Goal: Task Accomplishment & Management: Complete application form

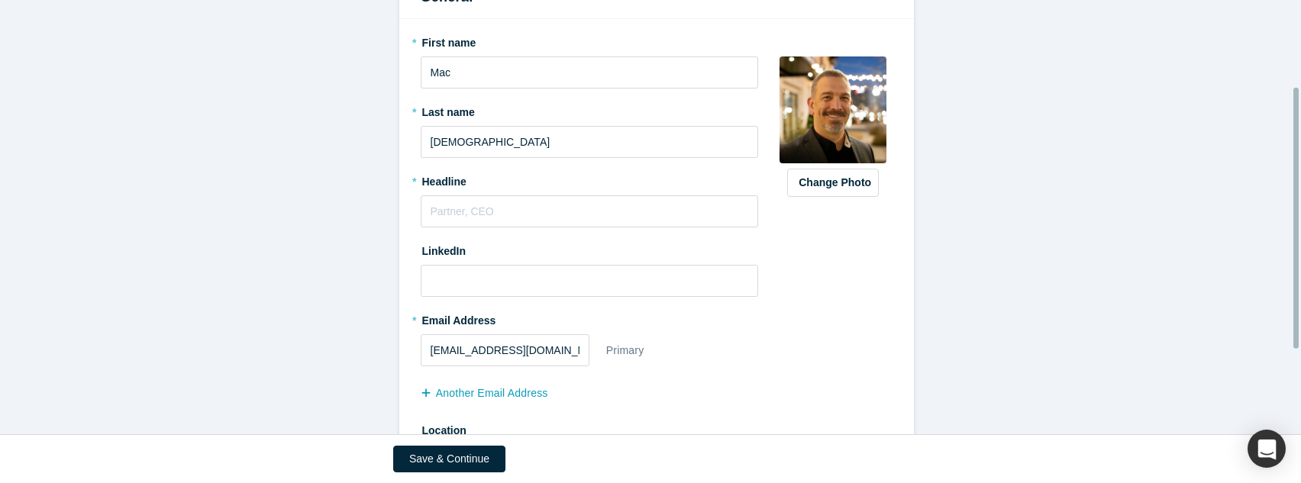
scroll to position [199, 0]
click at [610, 209] on input "text" at bounding box center [590, 211] width 338 height 32
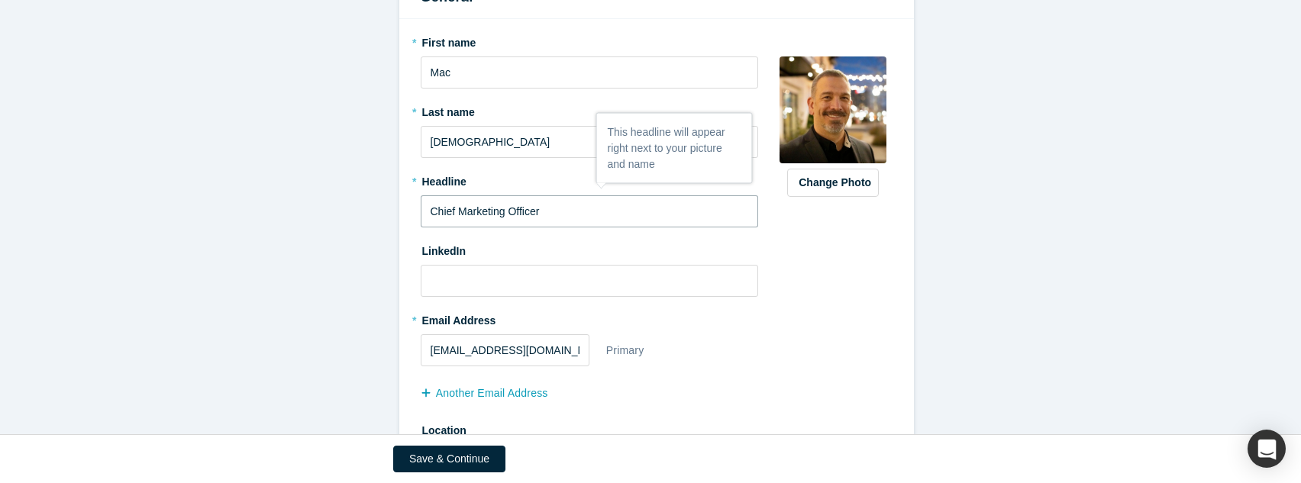
type input "Chief Marketing Officer"
paste input "[URL][DOMAIN_NAME][PERSON_NAME]"
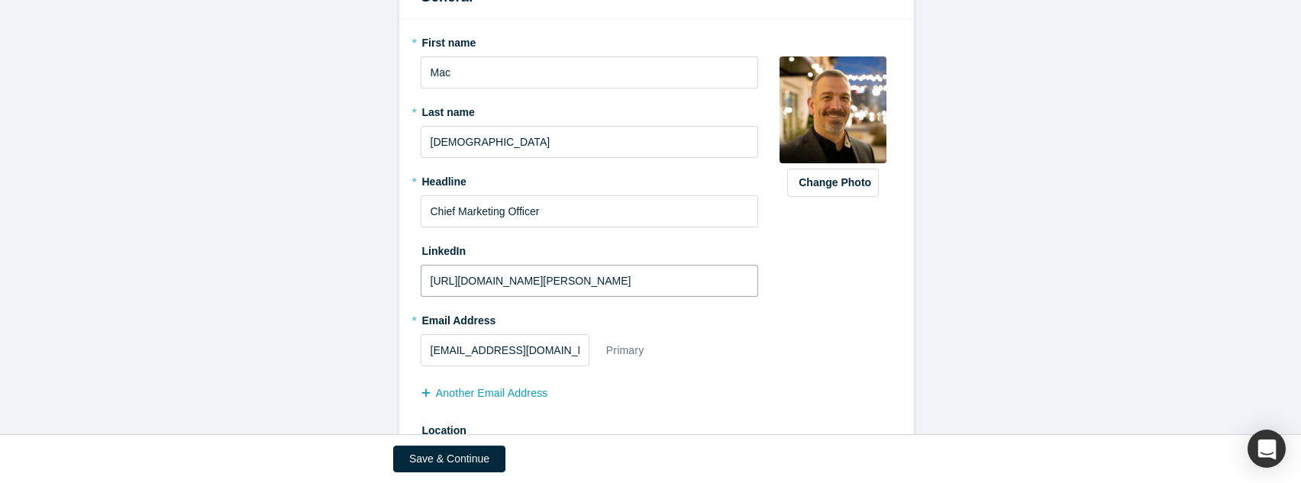
type input "[URL][DOMAIN_NAME][PERSON_NAME]"
click at [714, 345] on div "[EMAIL_ADDRESS][DOMAIN_NAME] Primary" at bounding box center [590, 350] width 338 height 32
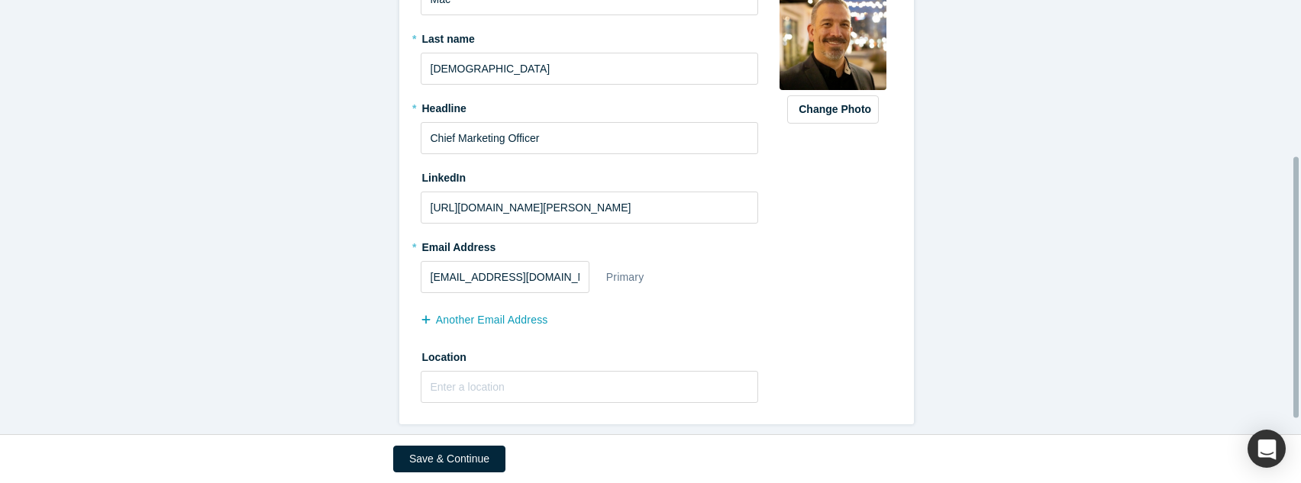
scroll to position [284, 0]
click at [590, 371] on input "text" at bounding box center [590, 387] width 338 height 32
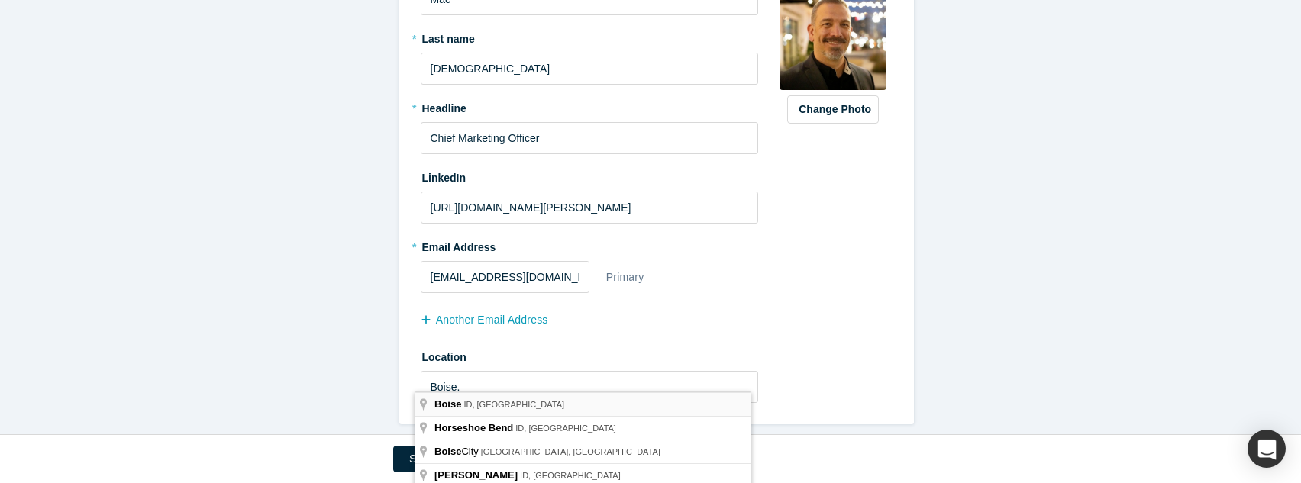
type input "[GEOGRAPHIC_DATA], [GEOGRAPHIC_DATA], [GEOGRAPHIC_DATA]"
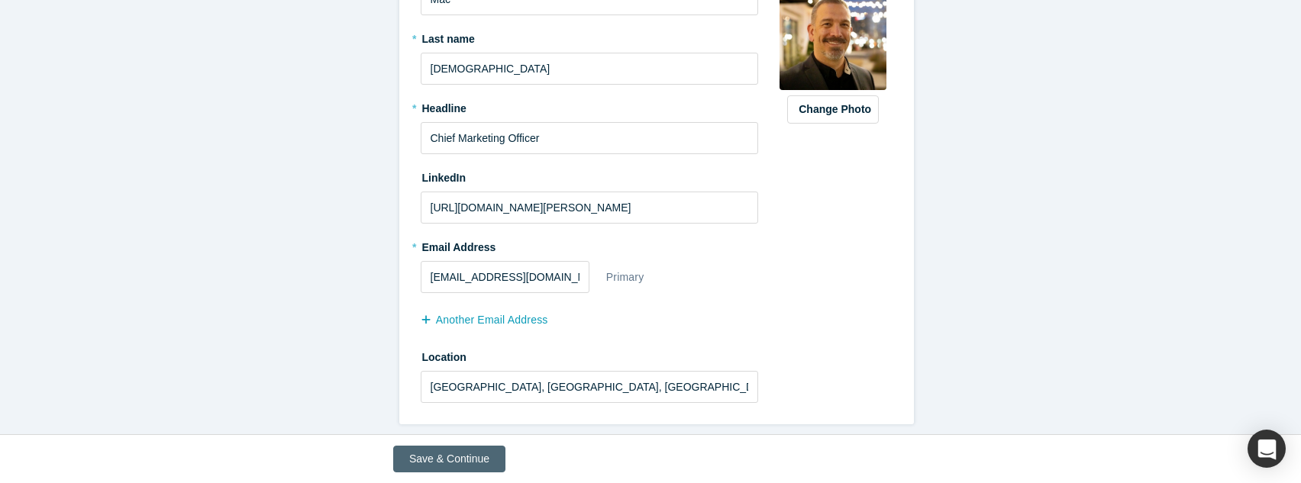
click at [444, 464] on button "Save & Continue" at bounding box center [449, 459] width 112 height 27
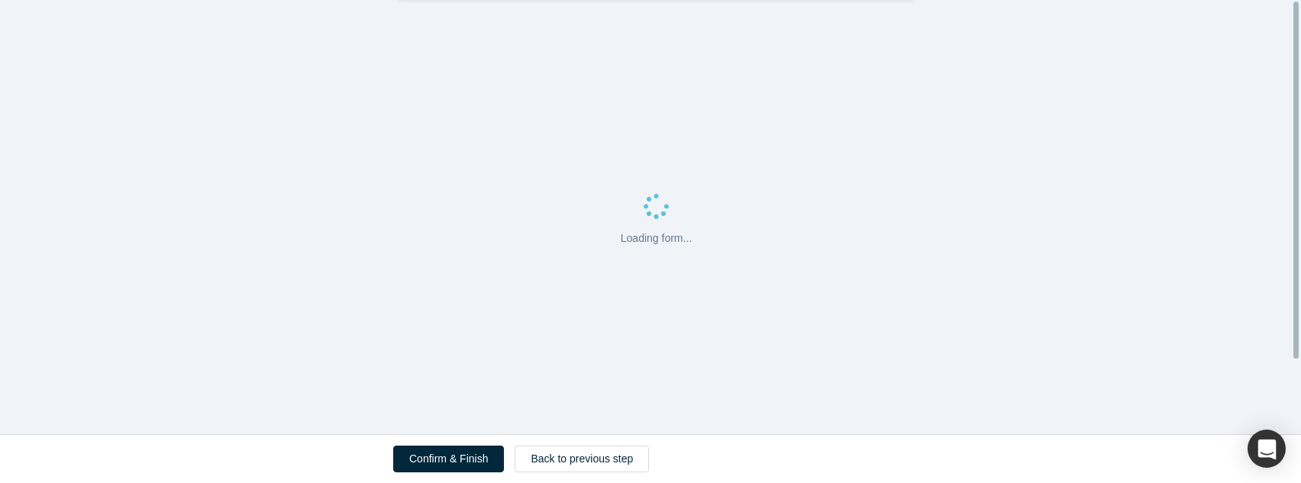
scroll to position [0, 0]
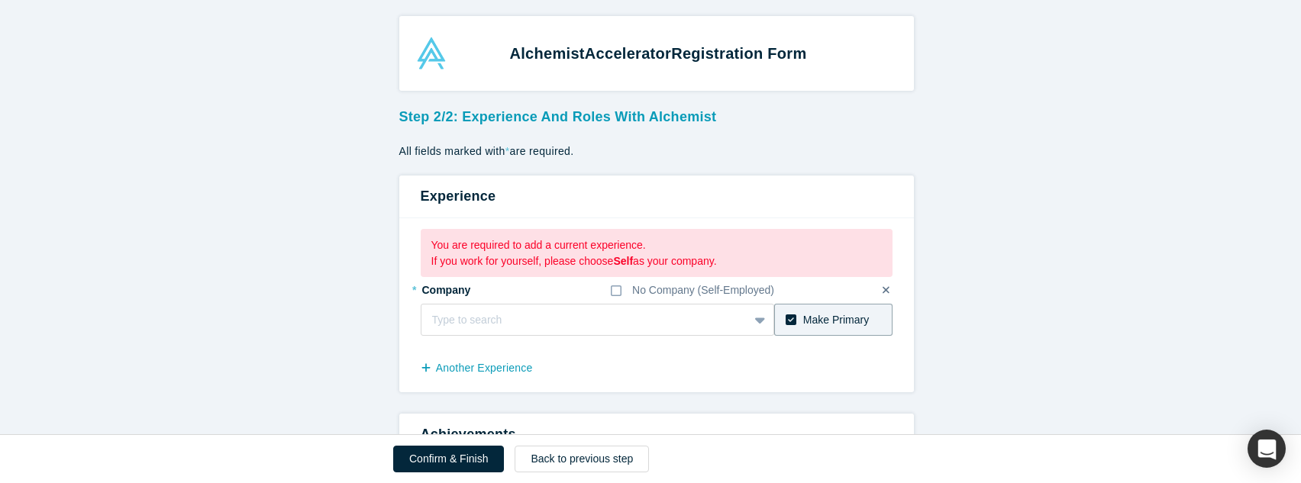
click at [615, 247] on p "You are required to add a current experience." at bounding box center [656, 245] width 450 height 16
click at [492, 315] on div at bounding box center [585, 320] width 306 height 19
type input "National Land Realty"
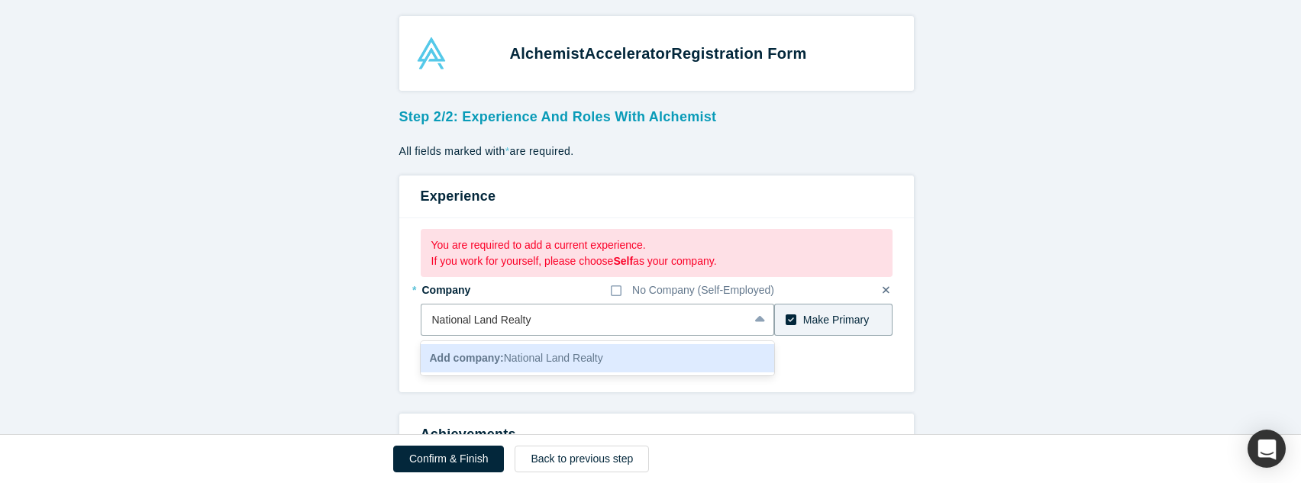
click at [540, 366] on div "Add company: National Land Realty" at bounding box center [598, 358] width 354 height 28
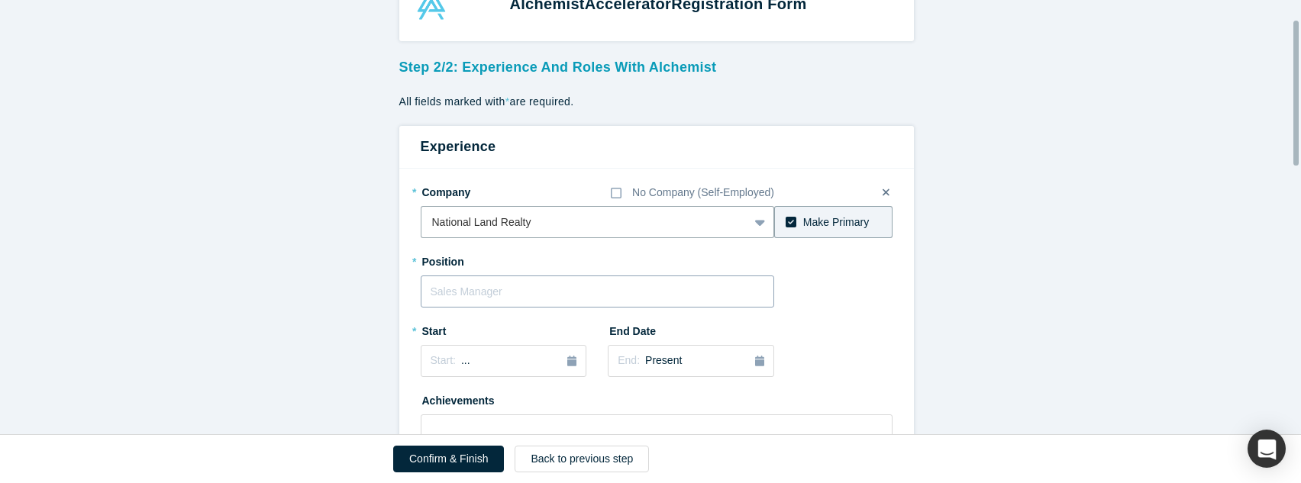
scroll to position [57, 0]
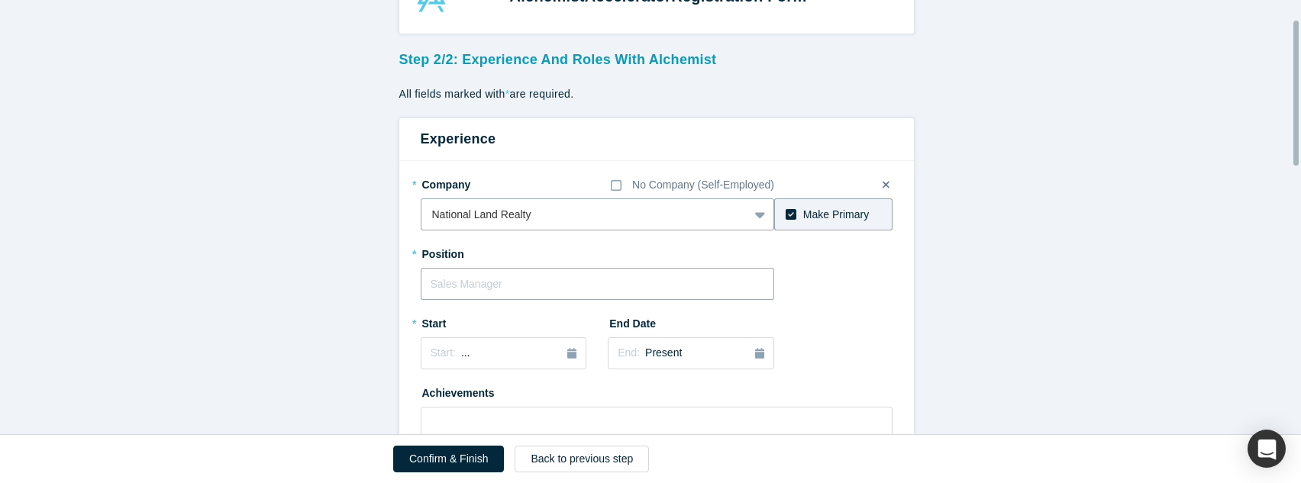
click at [676, 283] on input "text" at bounding box center [598, 284] width 354 height 32
type input "Chief Marketing Officer"
click at [544, 338] on button "Start: ..." at bounding box center [504, 353] width 166 height 32
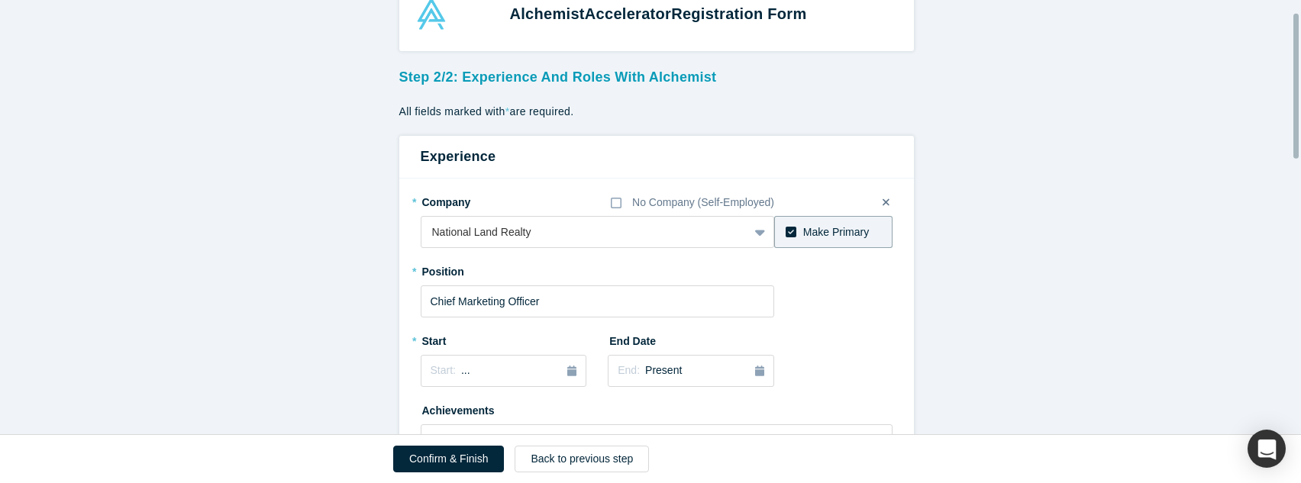
scroll to position [44, 0]
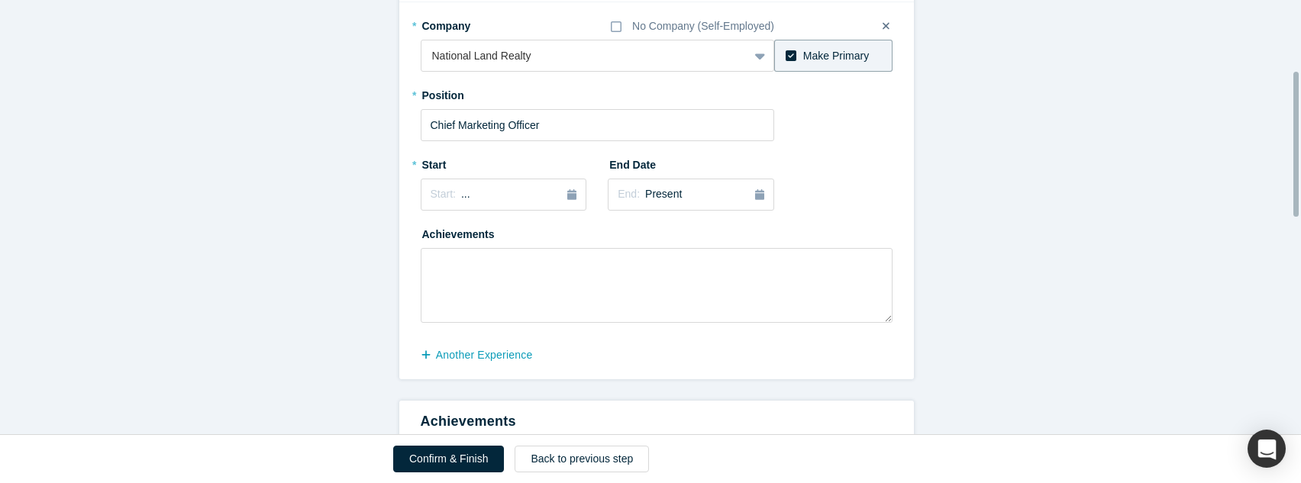
scroll to position [221, 0]
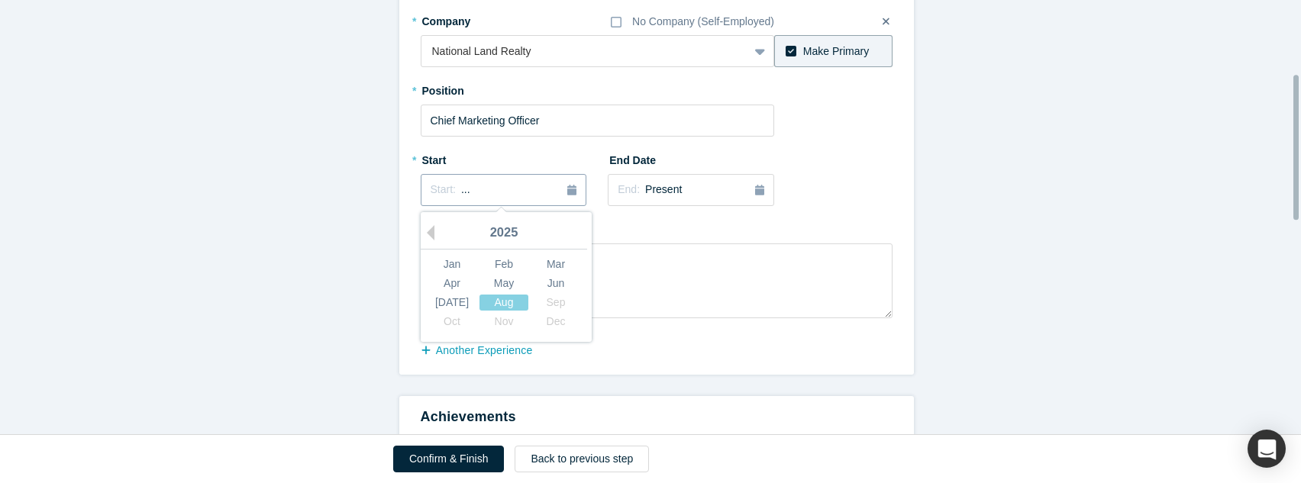
click at [558, 187] on div "Start: ..." at bounding box center [504, 190] width 147 height 17
click at [328, 170] on form "Step 2/2: Experience and Roles with Alchemist All fields marked with * are requ…" at bounding box center [656, 467] width 1313 height 1173
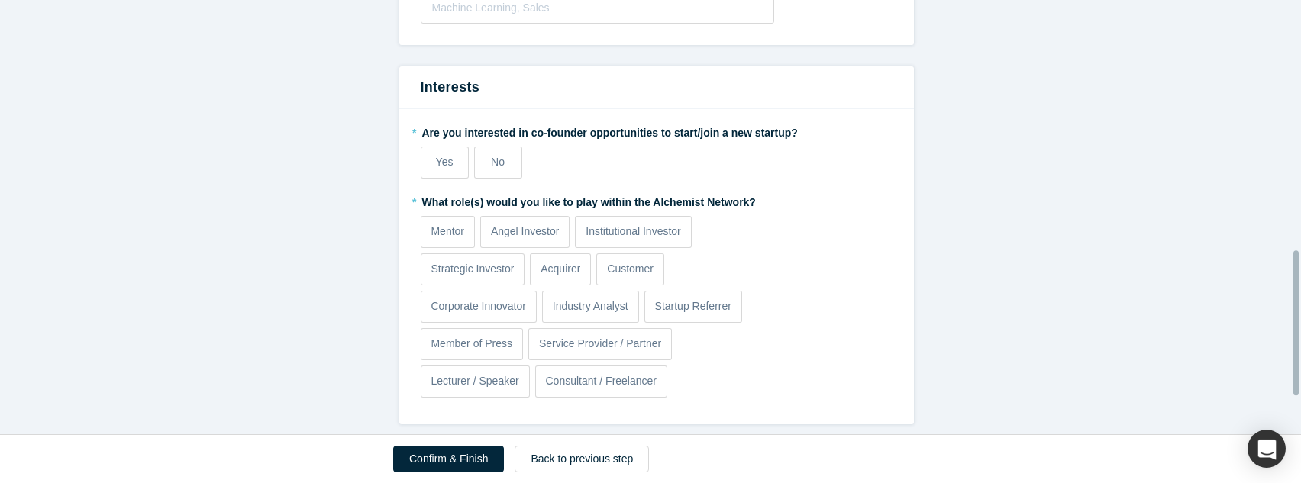
scroll to position [861, 0]
click at [444, 156] on span "Yes" at bounding box center [445, 162] width 18 height 12
click at [0, 0] on input "Yes" at bounding box center [0, 0] width 0 height 0
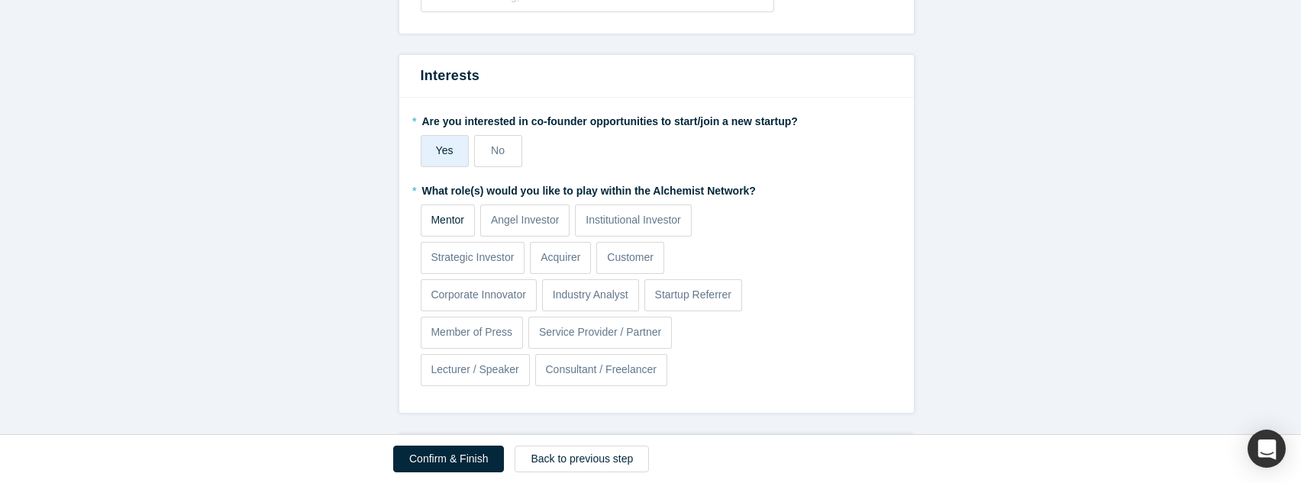
click at [431, 213] on p "Mentor" at bounding box center [448, 220] width 34 height 16
click at [0, 0] on input "Mentor" at bounding box center [0, 0] width 0 height 0
click at [506, 221] on p "Angel Investor" at bounding box center [525, 220] width 69 height 16
click at [0, 0] on input "Angel Investor" at bounding box center [0, 0] width 0 height 0
click at [489, 253] on p "Strategic Investor" at bounding box center [472, 258] width 83 height 16
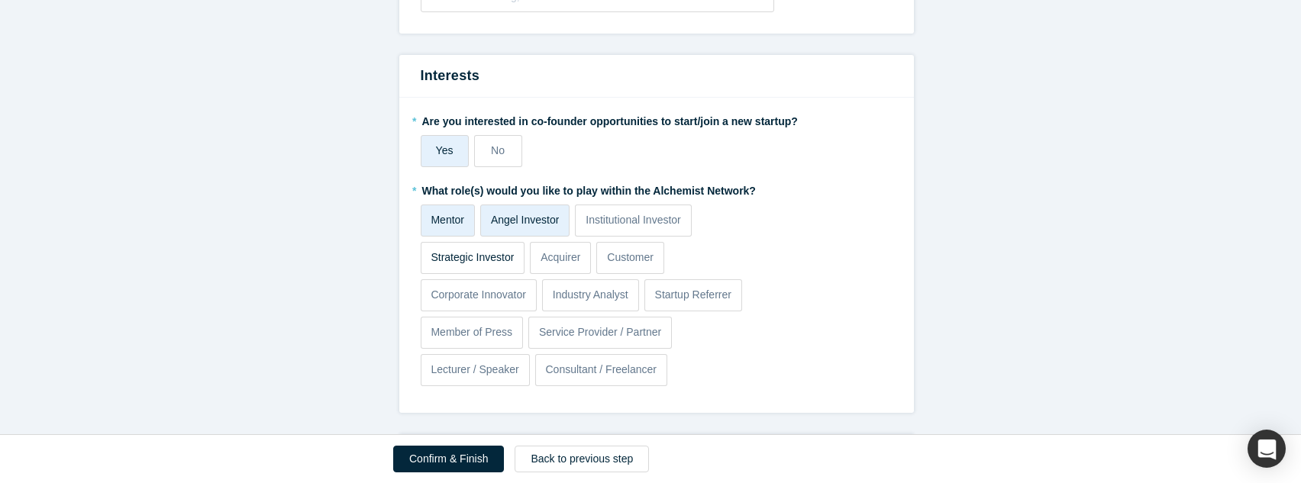
click at [0, 0] on input "Strategic Investor" at bounding box center [0, 0] width 0 height 0
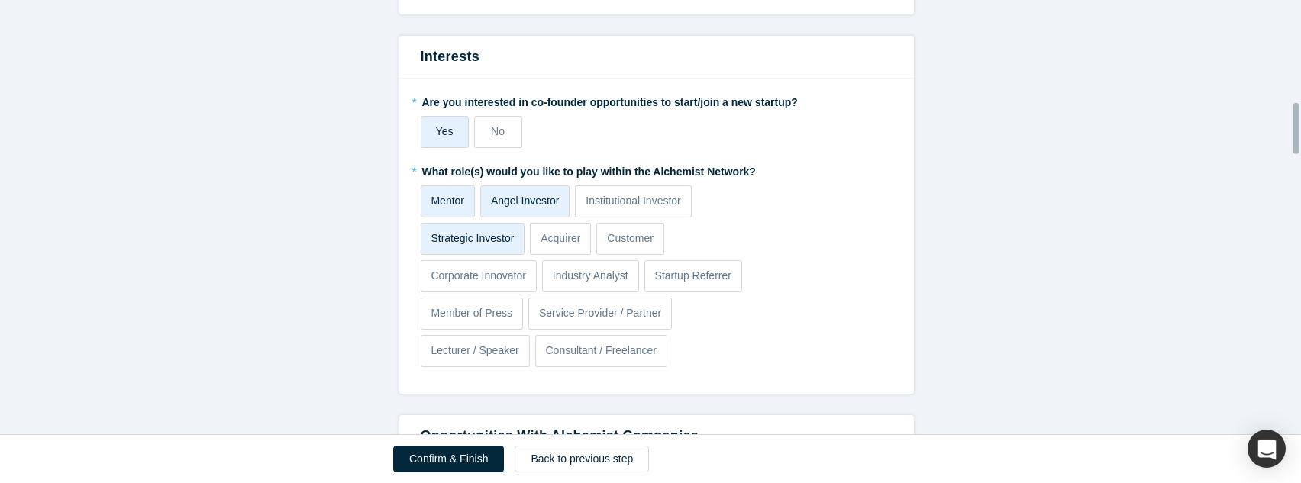
scroll to position [881, 0]
click at [462, 274] on p "Corporate Innovator" at bounding box center [478, 275] width 95 height 16
click at [0, 0] on input "Corporate Innovator" at bounding box center [0, 0] width 0 height 0
click at [612, 354] on p "Consultant / Freelancer" at bounding box center [600, 350] width 111 height 16
click at [0, 0] on input "Consultant / Freelancer" at bounding box center [0, 0] width 0 height 0
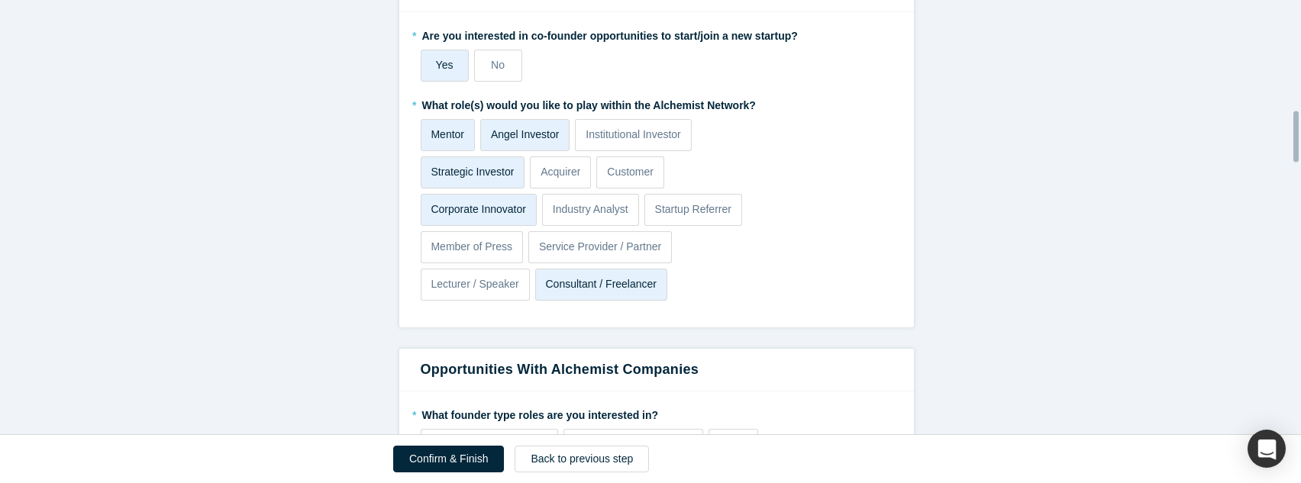
scroll to position [948, 0]
click at [493, 285] on p "Lecturer / Speaker" at bounding box center [475, 284] width 88 height 16
click at [0, 0] on input "Lecturer / Speaker" at bounding box center [0, 0] width 0 height 0
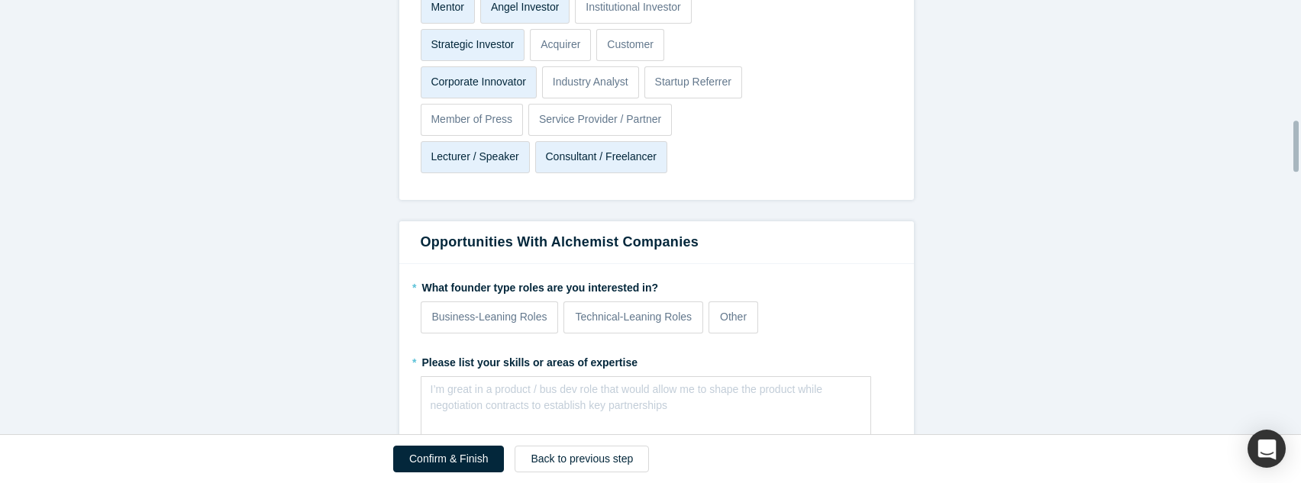
scroll to position [1120, 0]
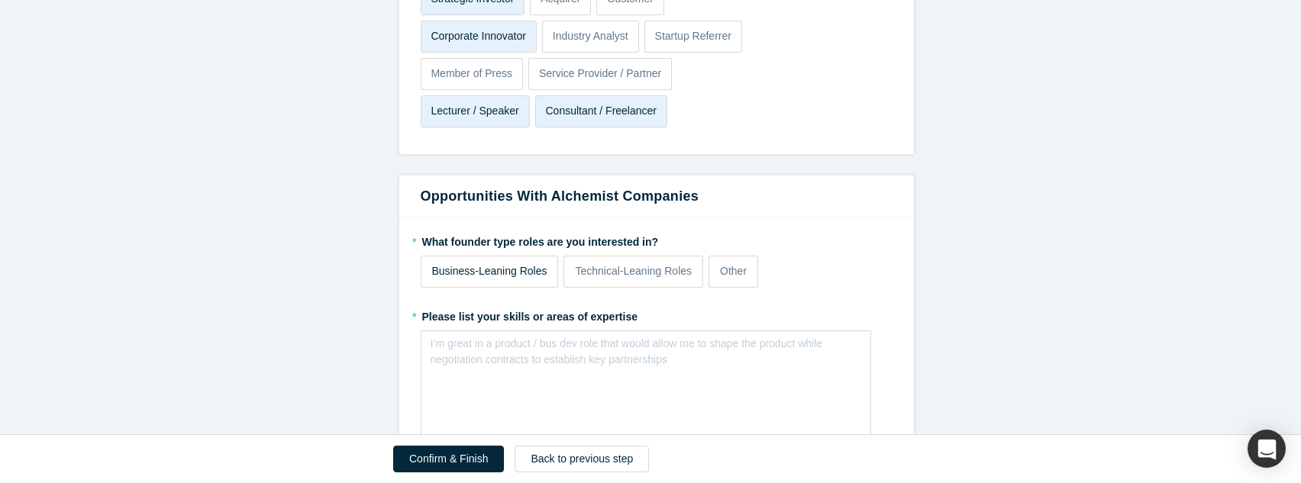
click at [490, 272] on p "Business-Leaning Roles" at bounding box center [489, 271] width 115 height 16
click at [0, 0] on input "Business-Leaning Roles" at bounding box center [0, 0] width 0 height 0
click at [669, 275] on p "Technical-Leaning Roles" at bounding box center [633, 271] width 117 height 16
click at [0, 0] on input "Technical-Leaning Roles" at bounding box center [0, 0] width 0 height 0
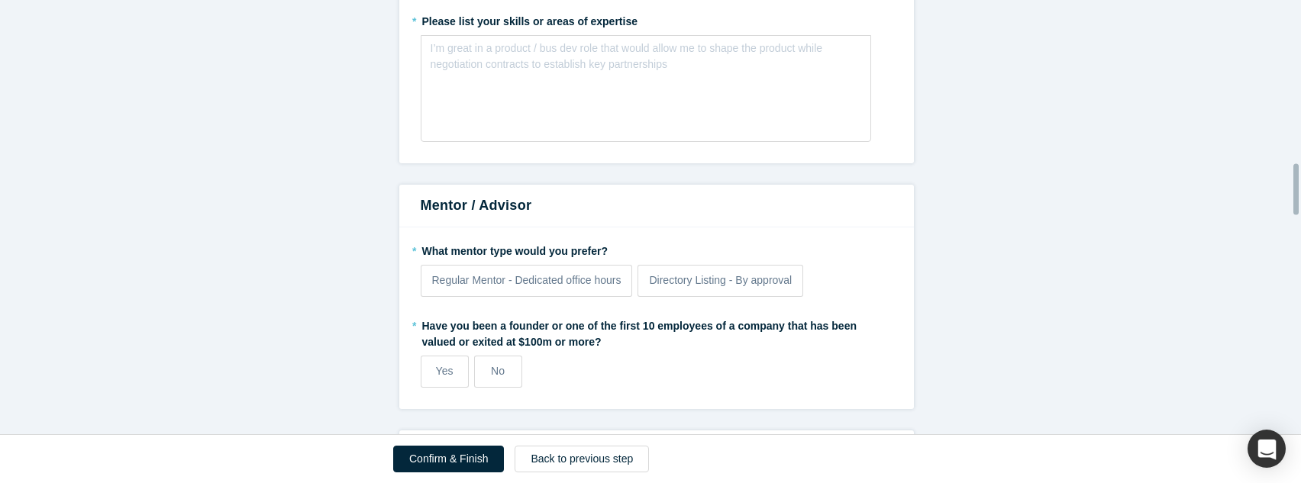
scroll to position [1468, 0]
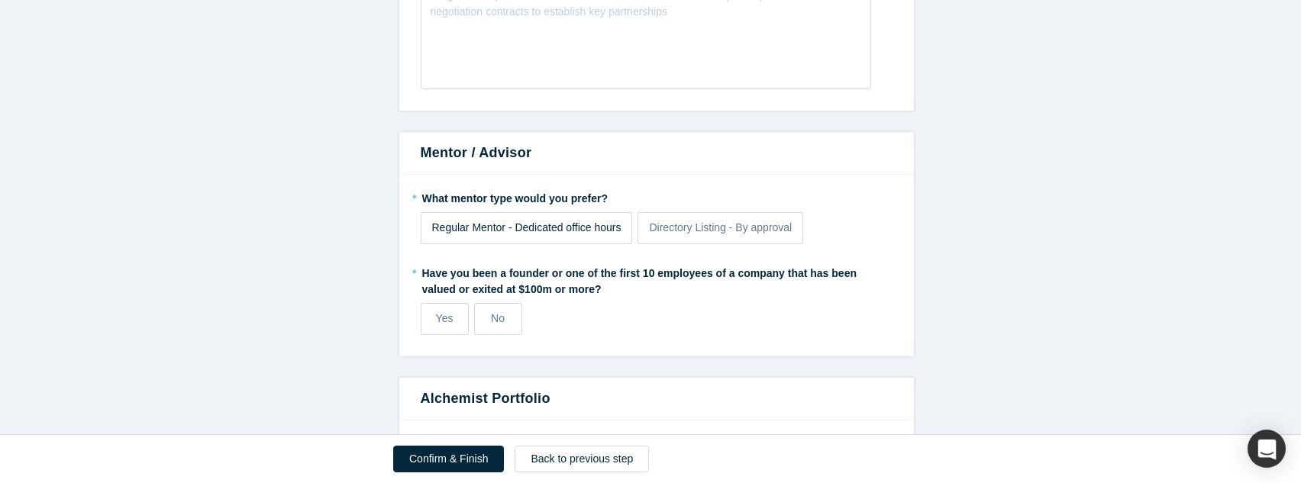
click at [557, 228] on span "Regular Mentor - Dedicated office hours" at bounding box center [526, 227] width 189 height 12
click at [0, 0] on input "Regular Mentor - Dedicated office hours" at bounding box center [0, 0] width 0 height 0
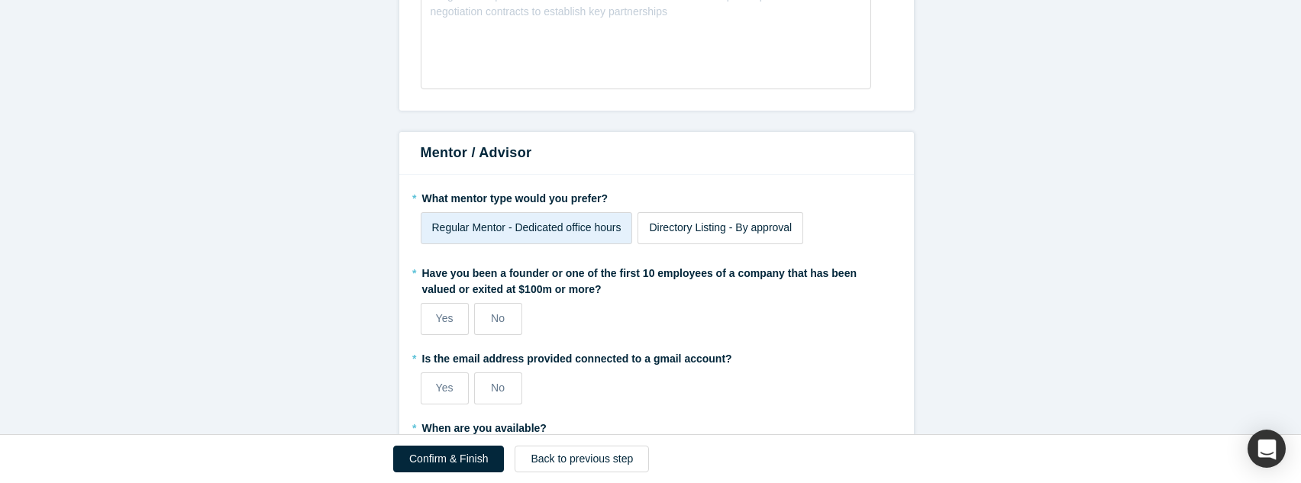
click at [770, 239] on label "Directory Listing - By approval" at bounding box center [721, 228] width 166 height 32
click at [0, 0] on input "Directory Listing - By approval" at bounding box center [0, 0] width 0 height 0
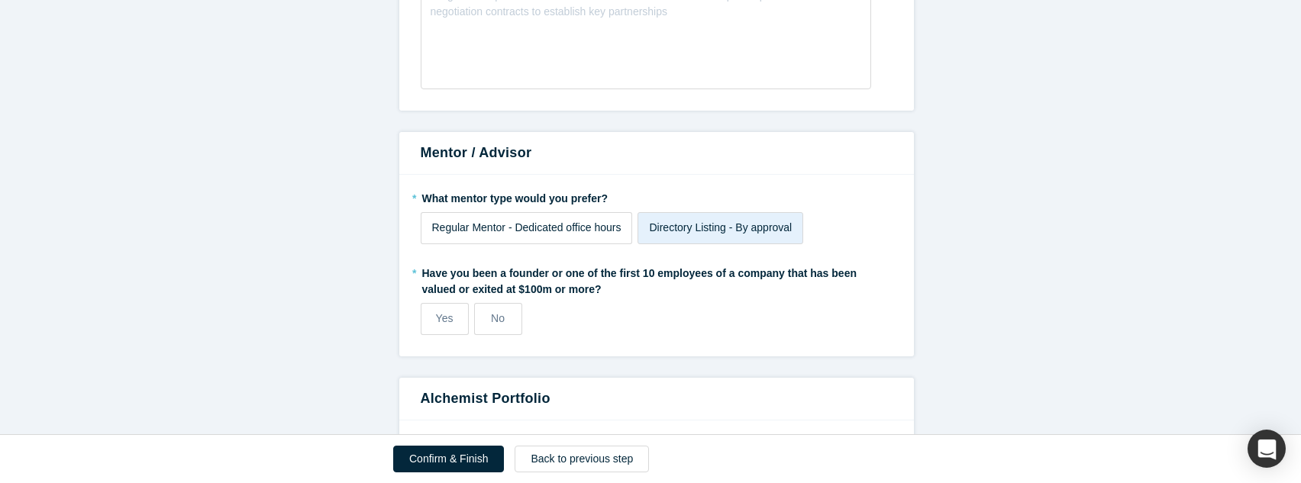
click at [576, 230] on span "Regular Mentor - Dedicated office hours" at bounding box center [526, 227] width 189 height 12
click at [0, 0] on input "Regular Mentor - Dedicated office hours" at bounding box center [0, 0] width 0 height 0
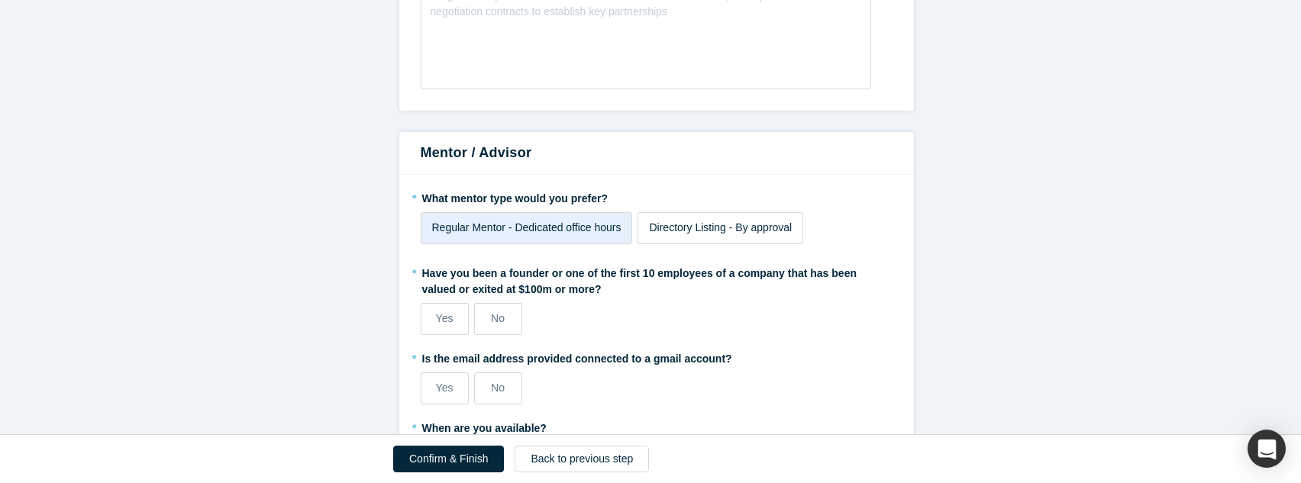
click at [746, 230] on span "Directory Listing - By approval" at bounding box center [720, 227] width 143 height 12
click at [0, 0] on input "Directory Listing - By approval" at bounding box center [0, 0] width 0 height 0
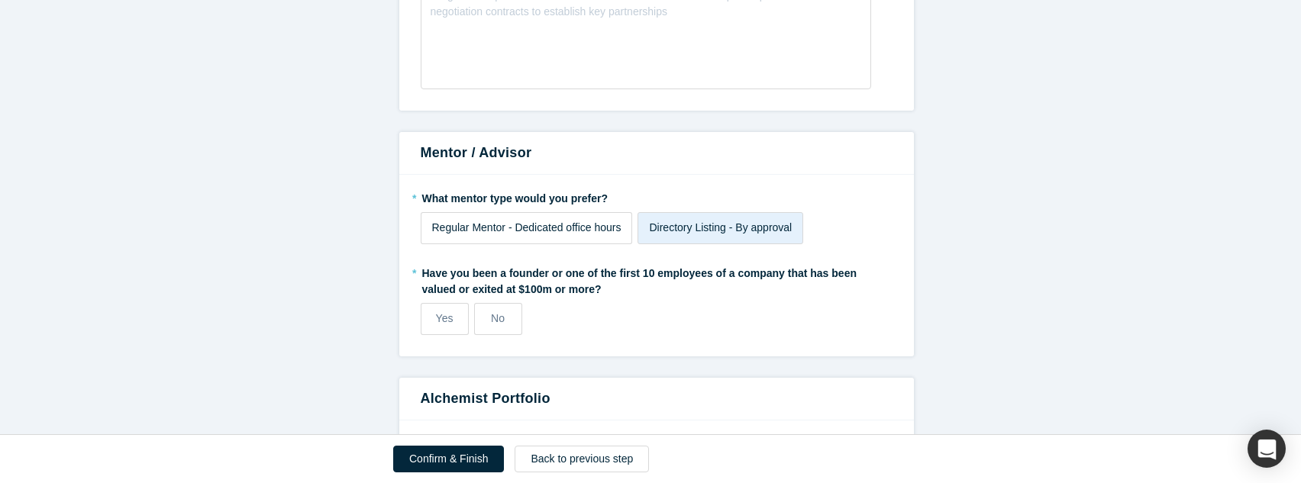
click at [588, 228] on span "Regular Mentor - Dedicated office hours" at bounding box center [526, 227] width 189 height 12
click at [0, 0] on input "Regular Mentor - Dedicated office hours" at bounding box center [0, 0] width 0 height 0
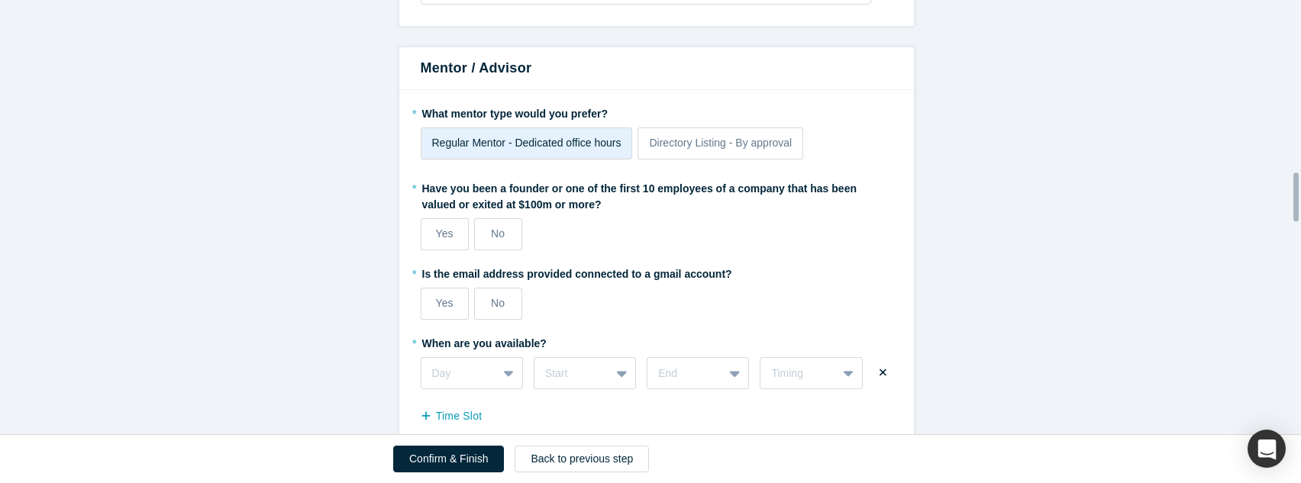
scroll to position [1580, 0]
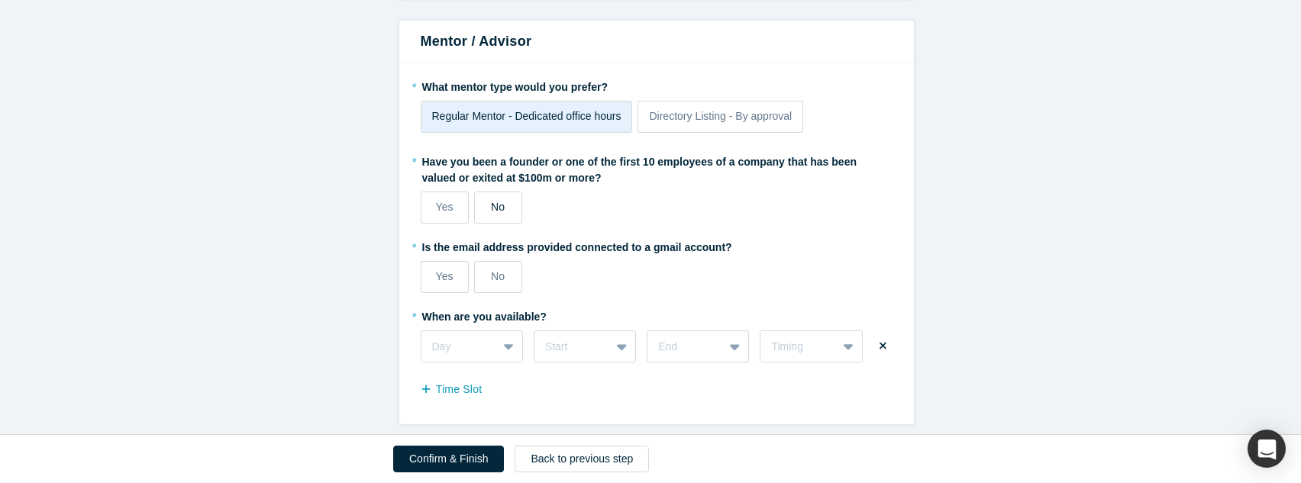
click at [496, 205] on span "No" at bounding box center [498, 207] width 14 height 12
click at [0, 0] on input "No" at bounding box center [0, 0] width 0 height 0
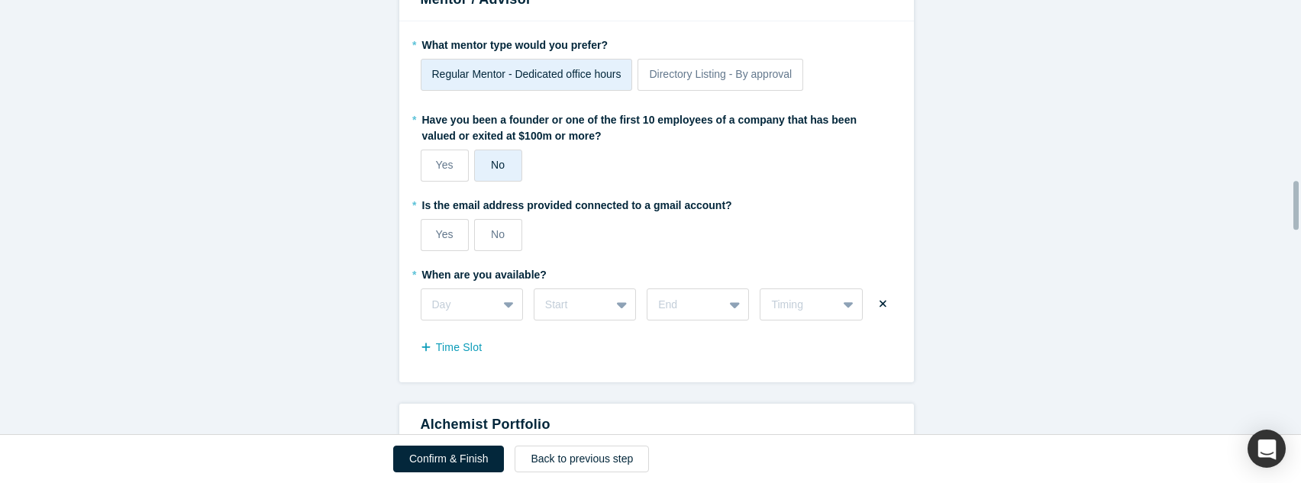
scroll to position [1622, 0]
click at [426, 228] on label "Yes" at bounding box center [445, 234] width 48 height 32
click at [0, 0] on input "Yes" at bounding box center [0, 0] width 0 height 0
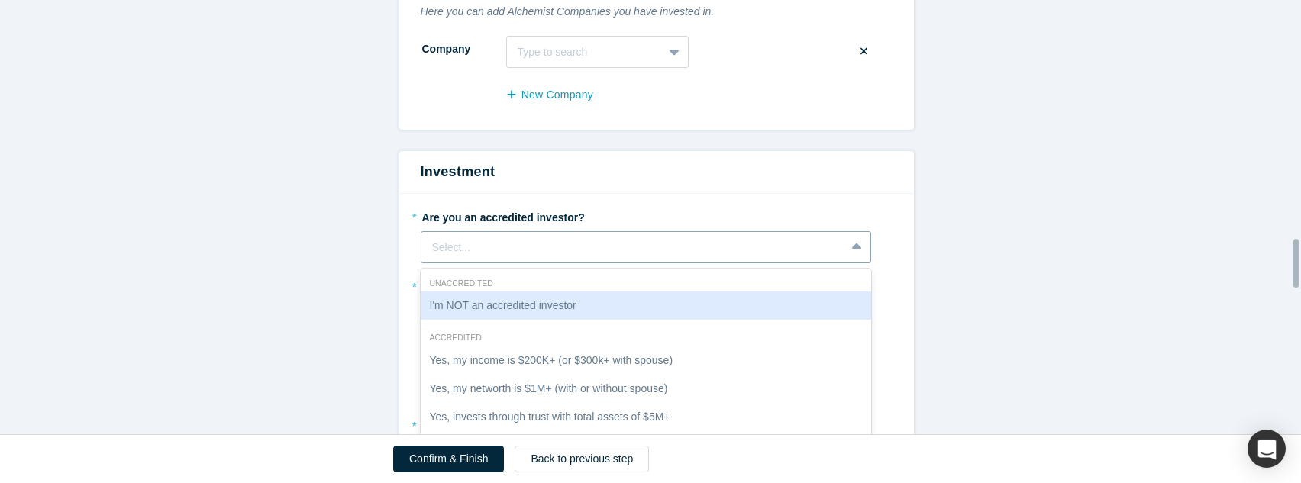
scroll to position [2145, 0]
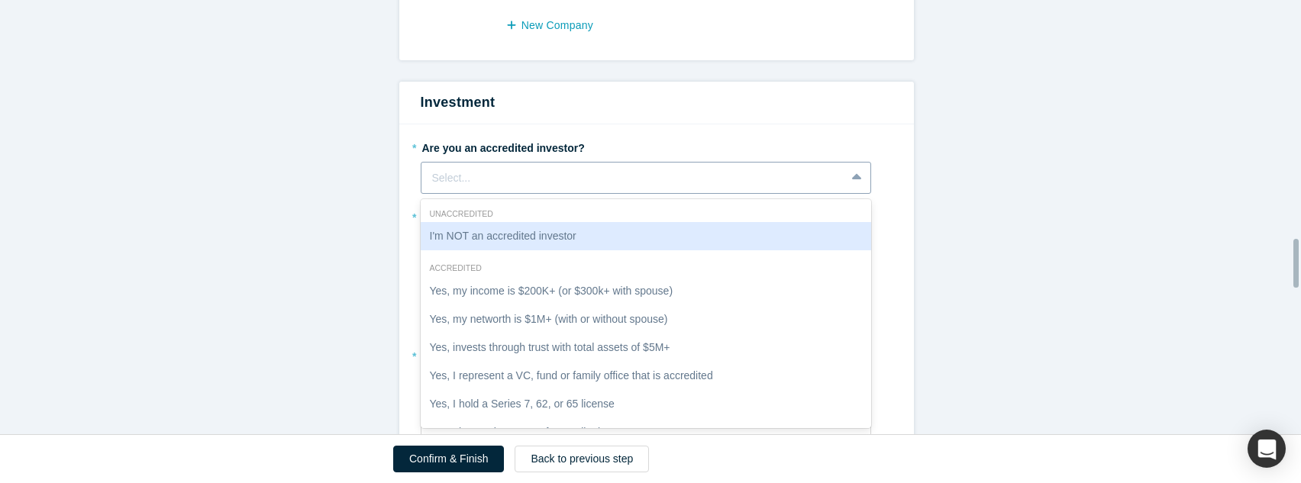
click at [718, 194] on div "I'm NOT an accredited investor, 1 of 7. 7 results available. Use Up and Down to…" at bounding box center [646, 178] width 450 height 32
click at [615, 243] on div "I'm NOT an accredited investor" at bounding box center [646, 236] width 450 height 28
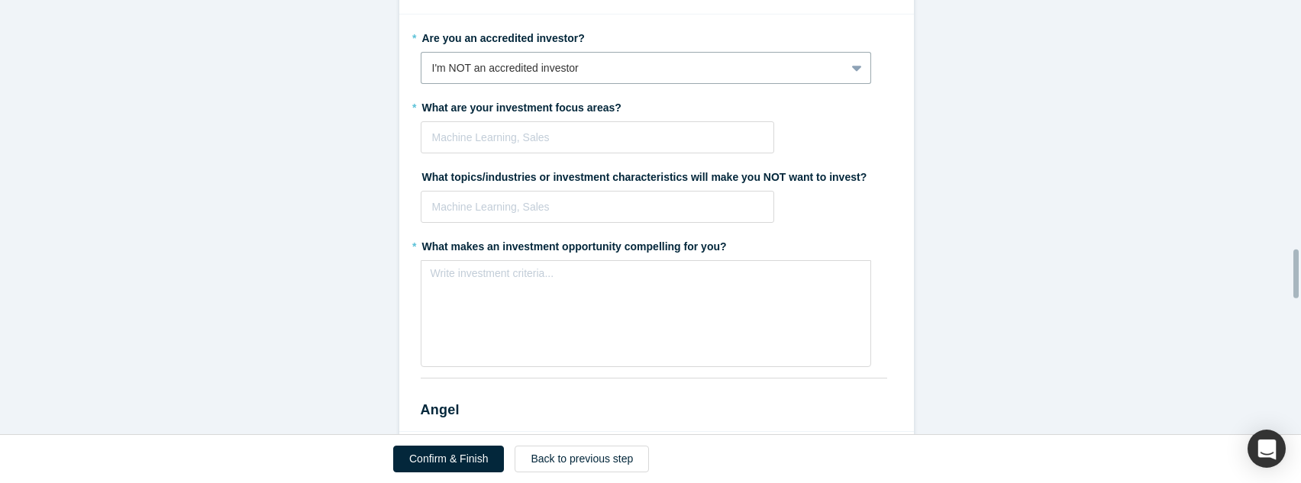
scroll to position [2263, 0]
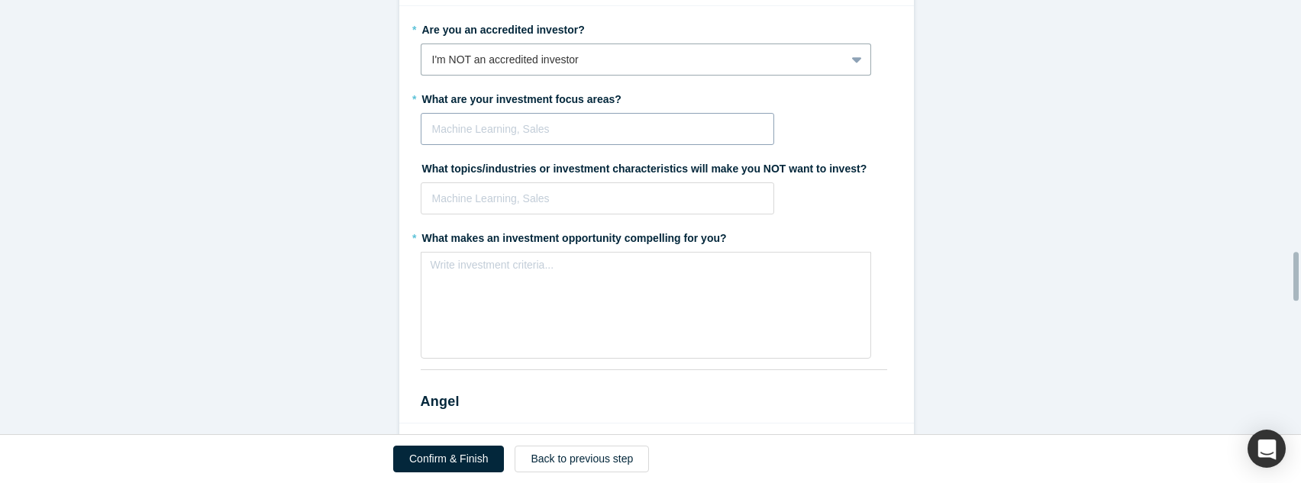
click at [615, 128] on div at bounding box center [597, 129] width 331 height 19
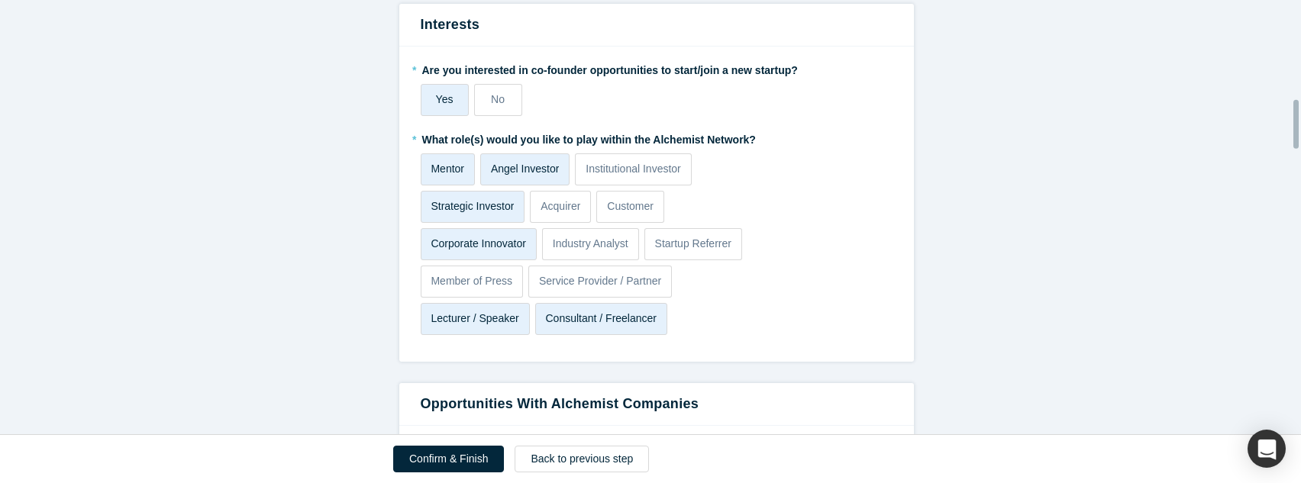
scroll to position [916, 0]
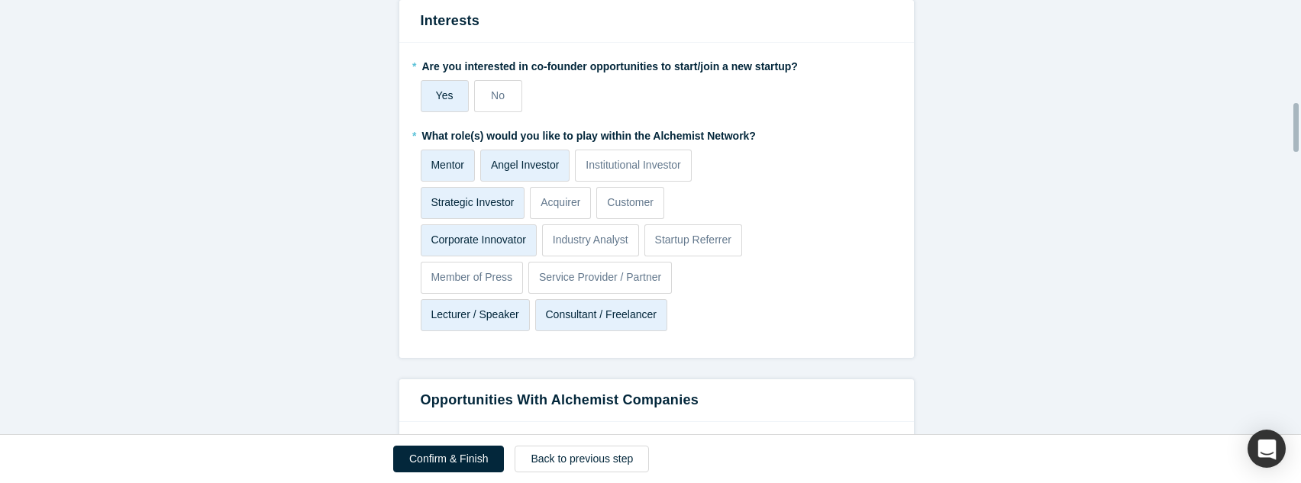
click at [514, 157] on p "Angel Investor" at bounding box center [525, 165] width 69 height 16
click at [0, 0] on input "Angel Investor" at bounding box center [0, 0] width 0 height 0
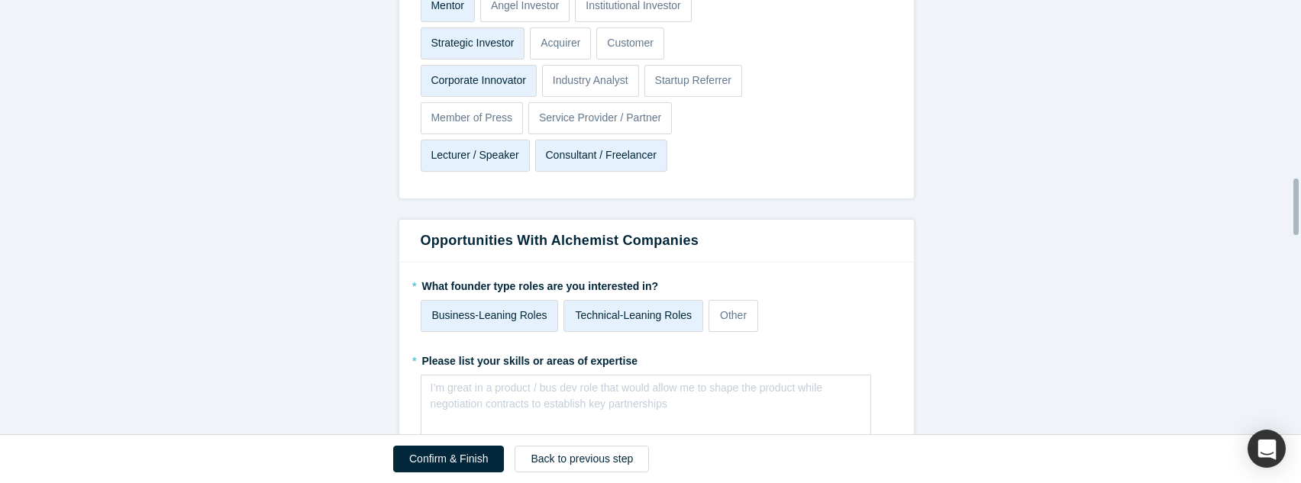
scroll to position [909, 0]
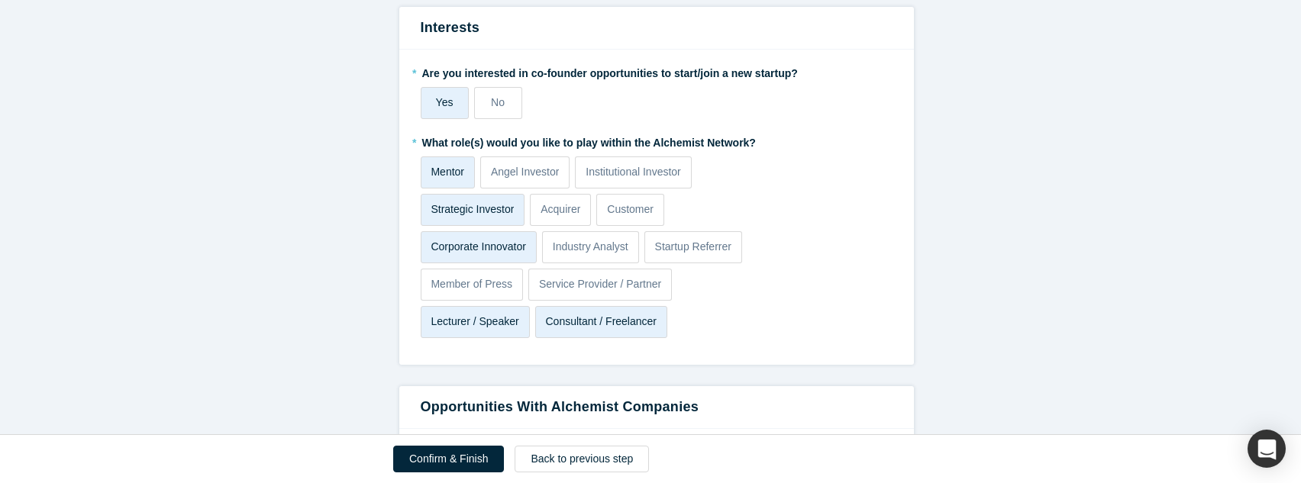
click at [476, 215] on p "Strategic Investor" at bounding box center [472, 210] width 83 height 16
click at [0, 0] on input "Strategic Investor" at bounding box center [0, 0] width 0 height 0
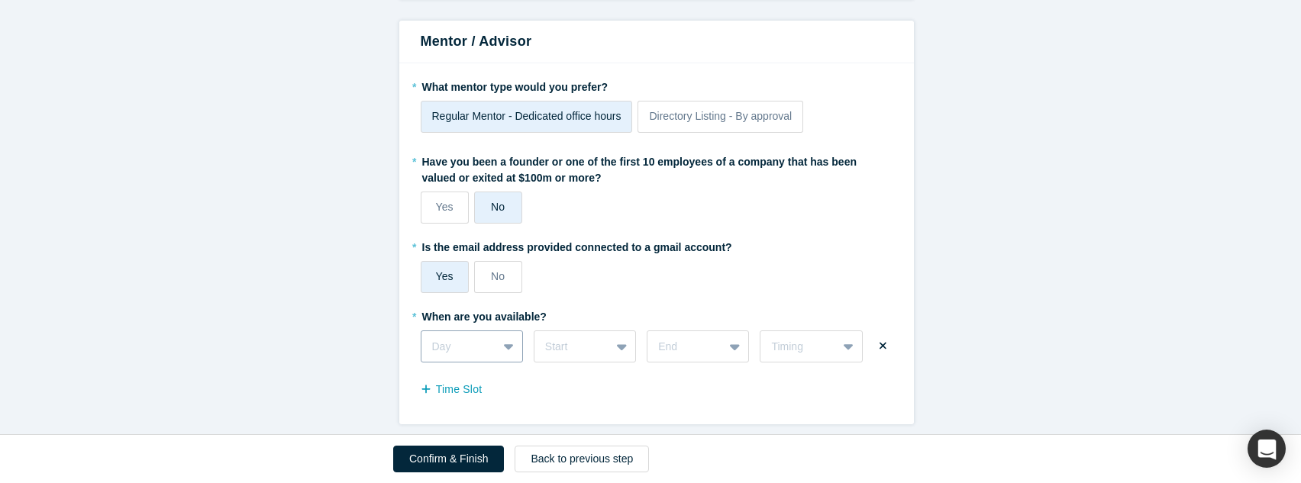
scroll to position [1717, 0]
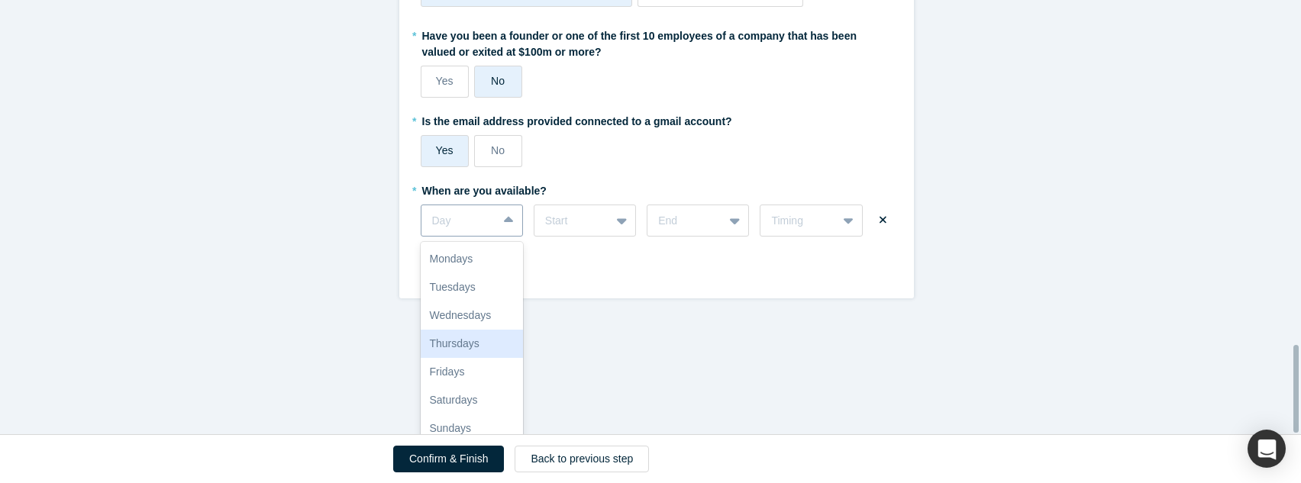
click at [499, 237] on div "Thursdays, 4 of 7. 7 results available. Use Up and Down to choose options, pres…" at bounding box center [472, 221] width 102 height 32
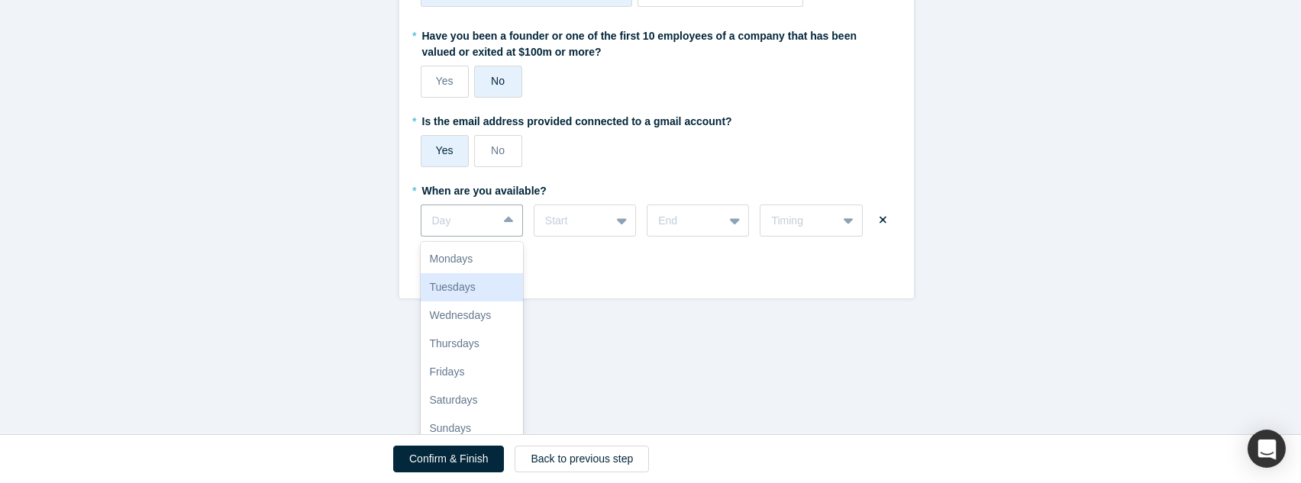
click at [473, 284] on div "Tuesdays" at bounding box center [472, 287] width 102 height 28
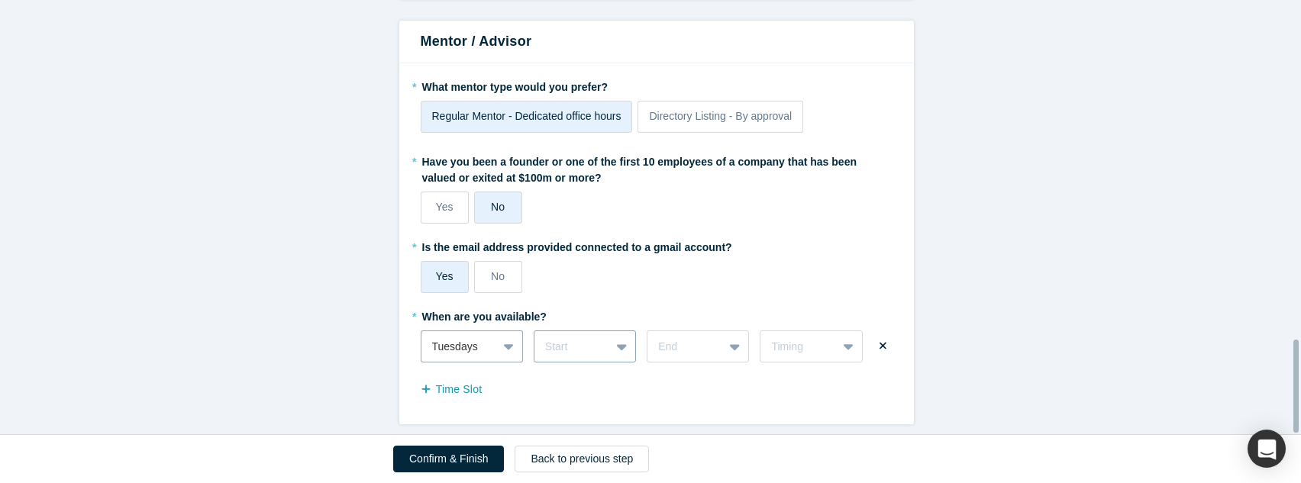
click at [625, 347] on div "Start" at bounding box center [585, 347] width 102 height 32
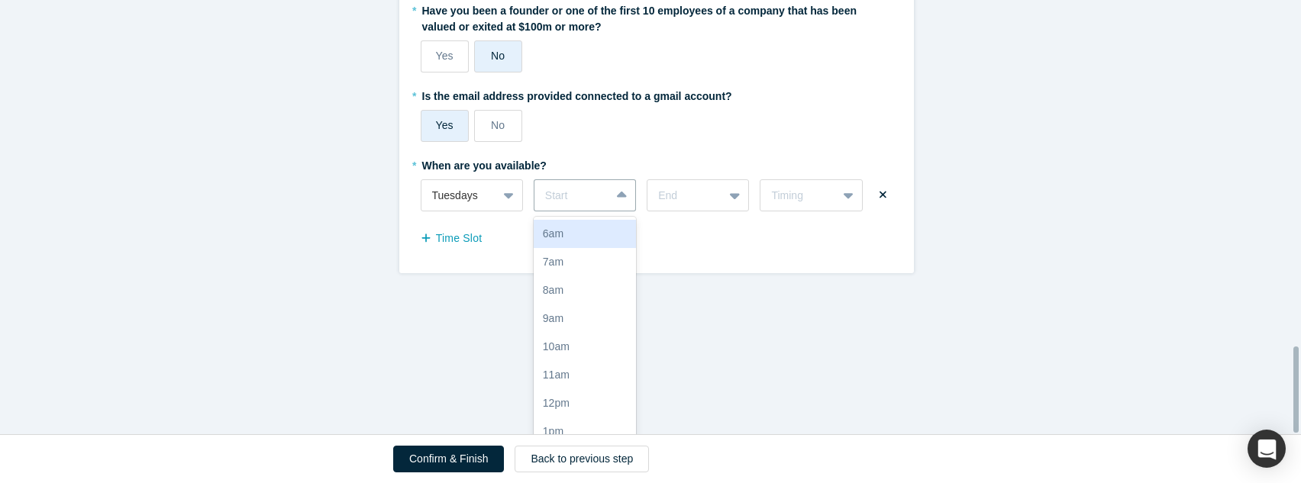
click at [743, 270] on div "Alchemist Accelerator Registration Form Step 2/2: Experience and Roles with Alc…" at bounding box center [656, 223] width 1313 height 446
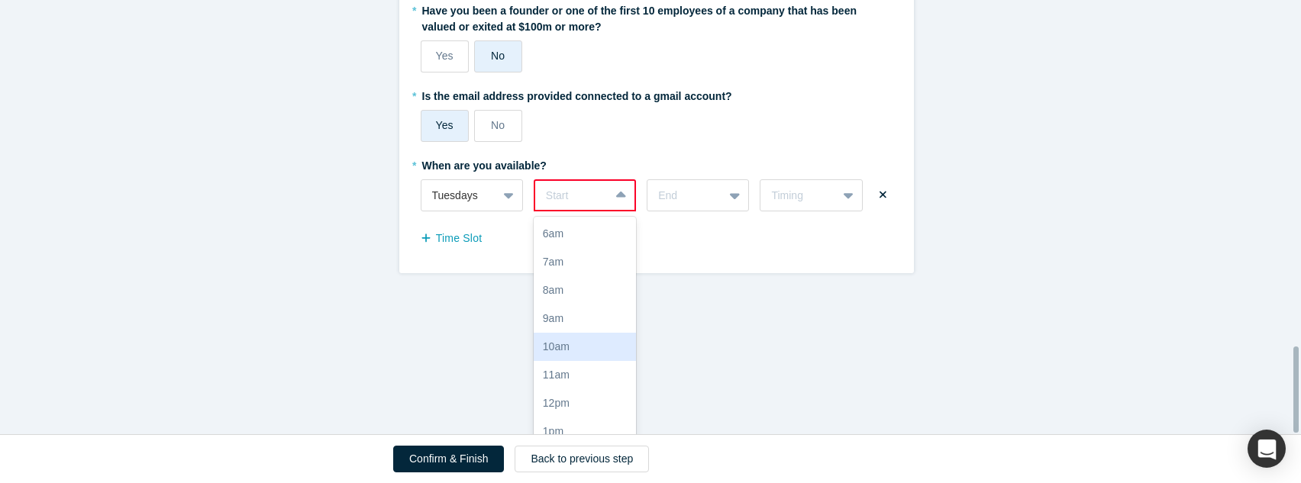
click at [613, 211] on div "10am, 5 of 17. 17 results available. Use Up and Down to choose options, press E…" at bounding box center [585, 195] width 102 height 32
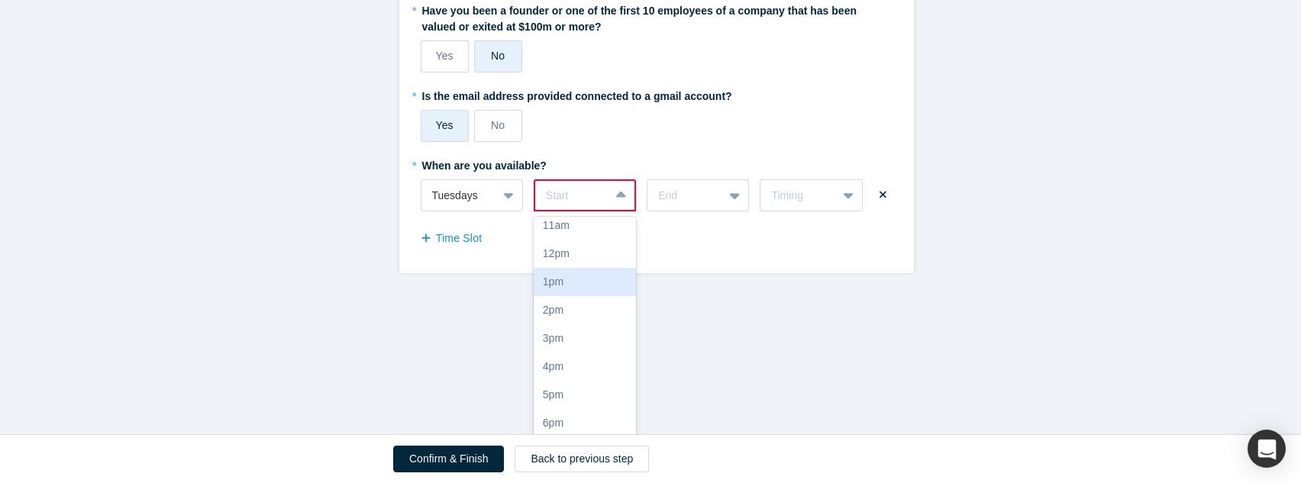
scroll to position [153, 0]
click at [580, 304] on div "2pm" at bounding box center [585, 307] width 102 height 28
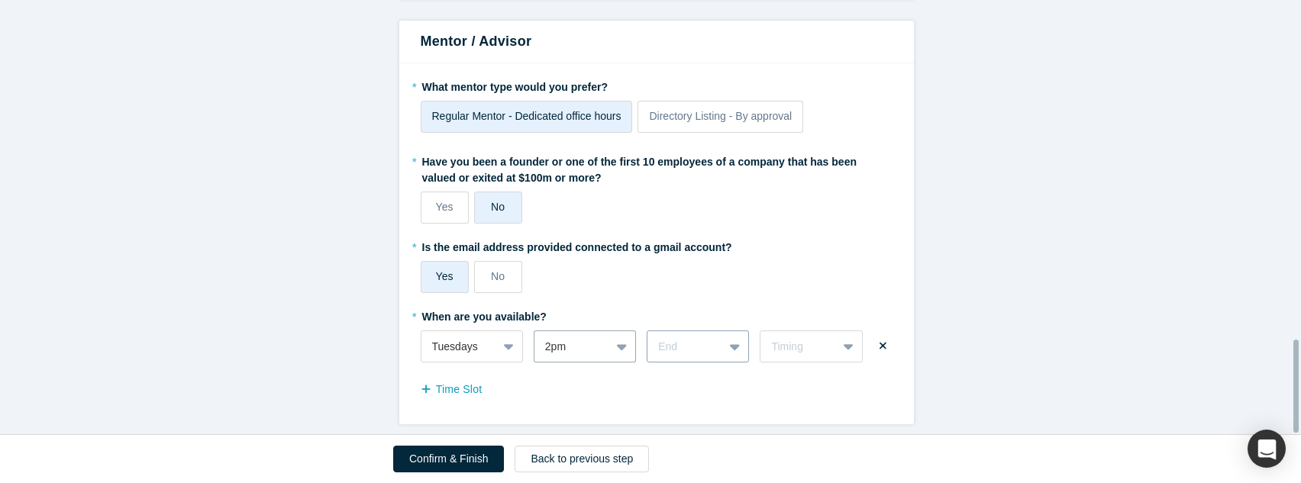
click at [725, 331] on div "End" at bounding box center [698, 347] width 102 height 32
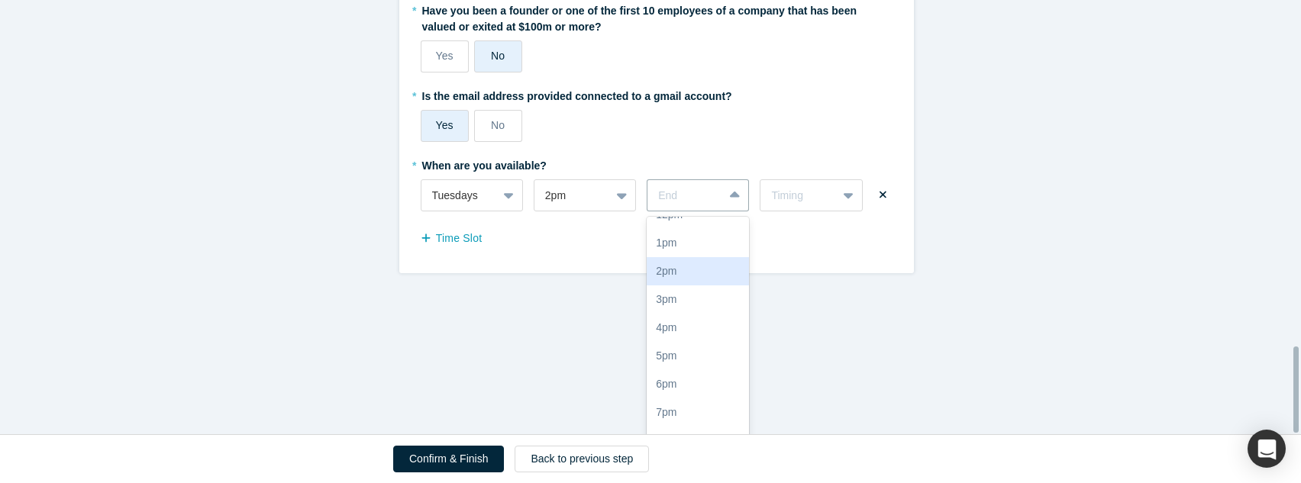
scroll to position [257, 0]
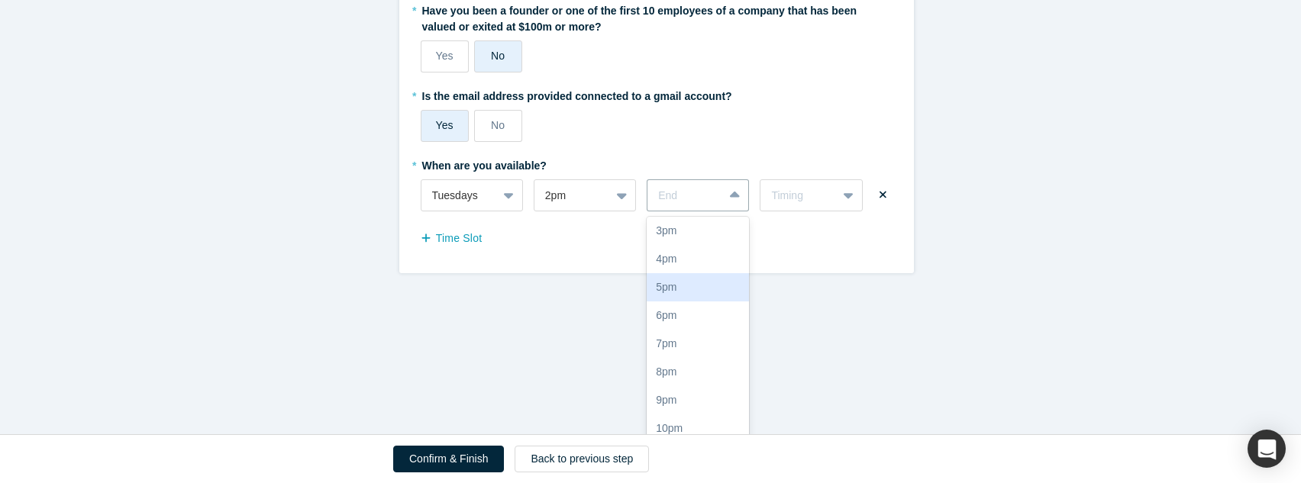
click at [685, 283] on div "5pm" at bounding box center [698, 287] width 102 height 28
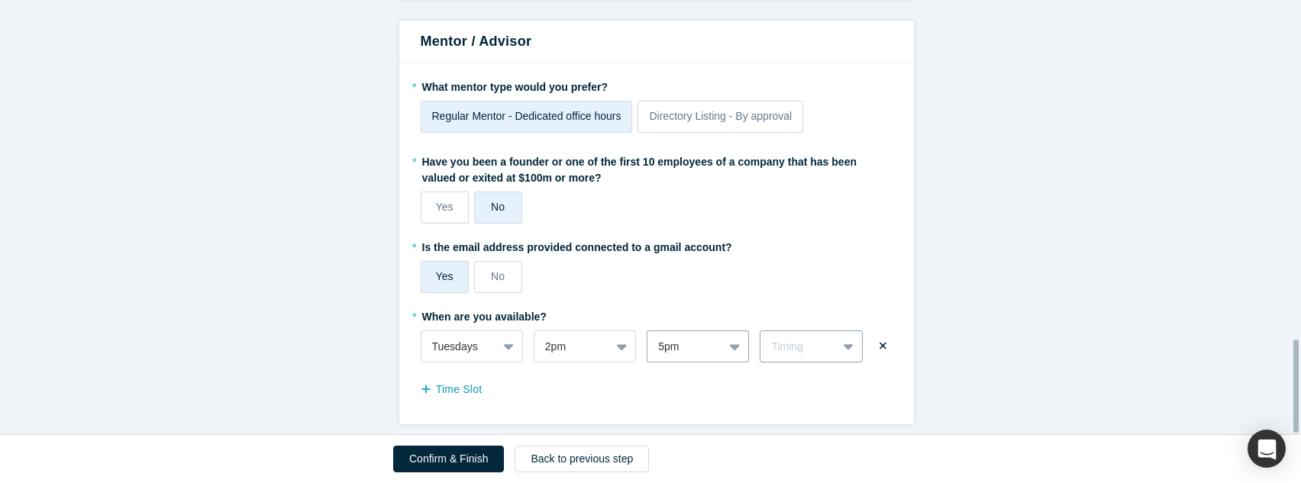
click at [831, 343] on div "* When are you available? Tuesdays 2pm option 5pm, selected. 5pm Timing Time Sl…" at bounding box center [657, 353] width 472 height 99
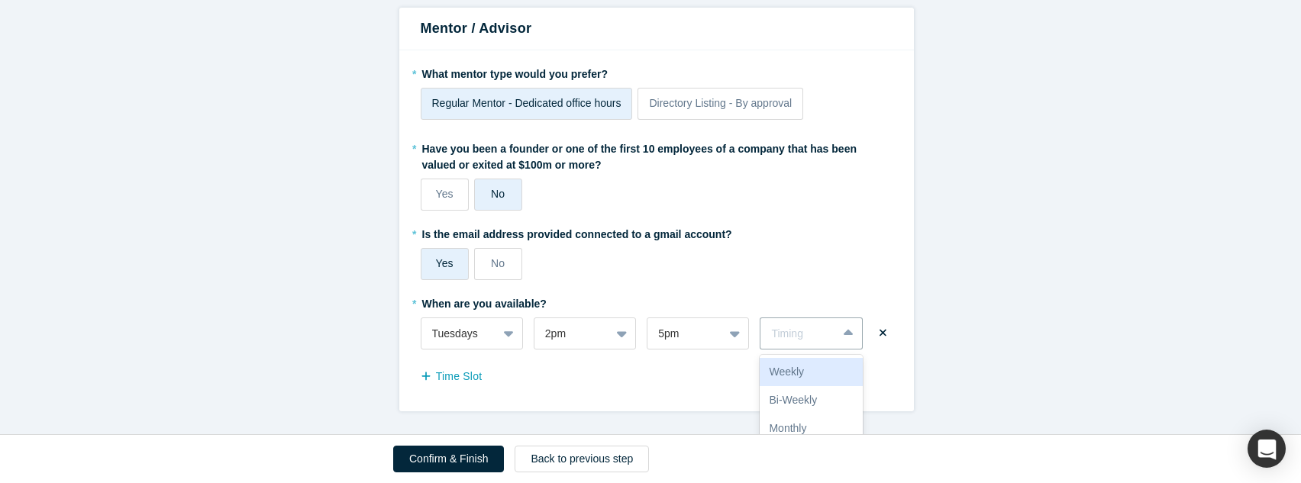
click at [799, 360] on div "Weekly" at bounding box center [811, 372] width 102 height 28
